Goal: Information Seeking & Learning: Learn about a topic

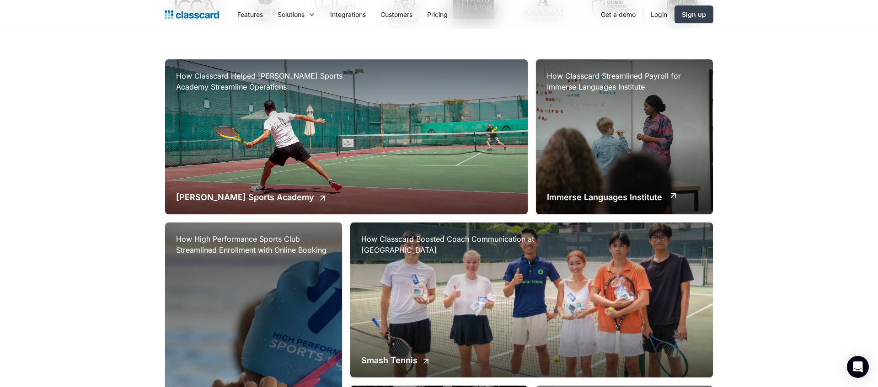
scroll to position [242, 0]
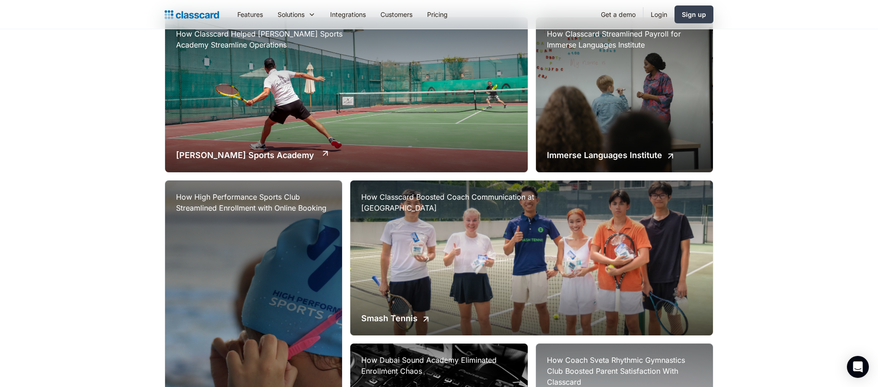
click at [443, 135] on div "How Classcard Helped Archibald Sports Academy Streamline Operations Archibald S…" at bounding box center [346, 94] width 363 height 155
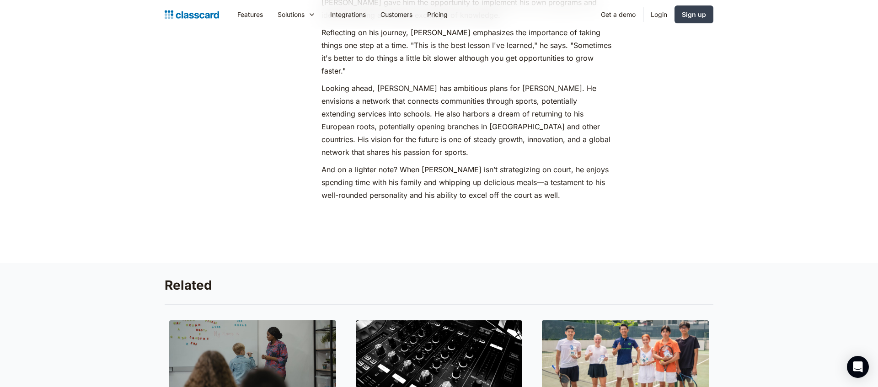
scroll to position [1645, 0]
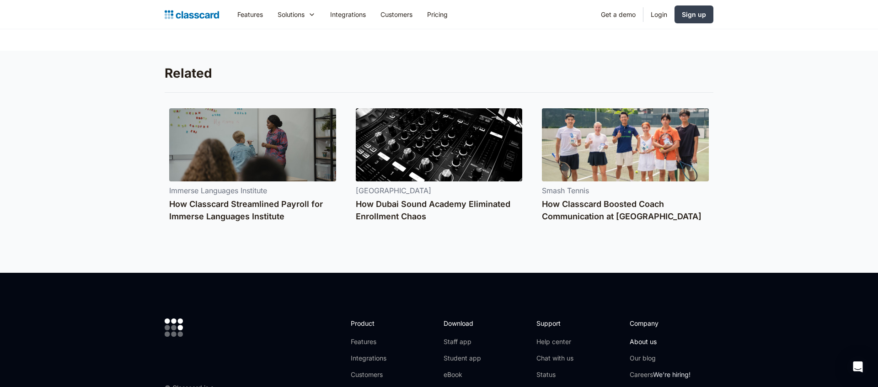
click at [640, 338] on link "About us" at bounding box center [660, 342] width 61 height 9
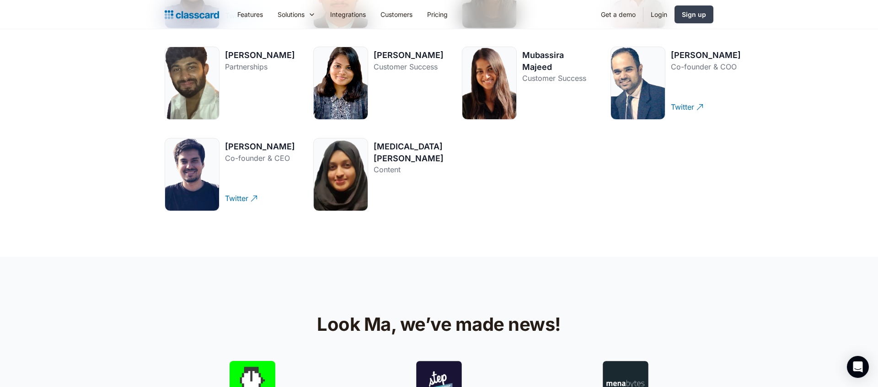
scroll to position [1613, 0]
